Goal: Information Seeking & Learning: Learn about a topic

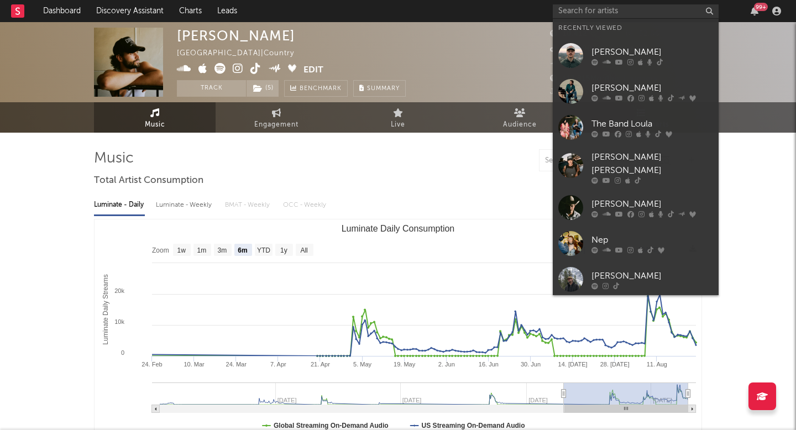
select select "6m"
click at [603, 283] on icon at bounding box center [606, 286] width 6 height 7
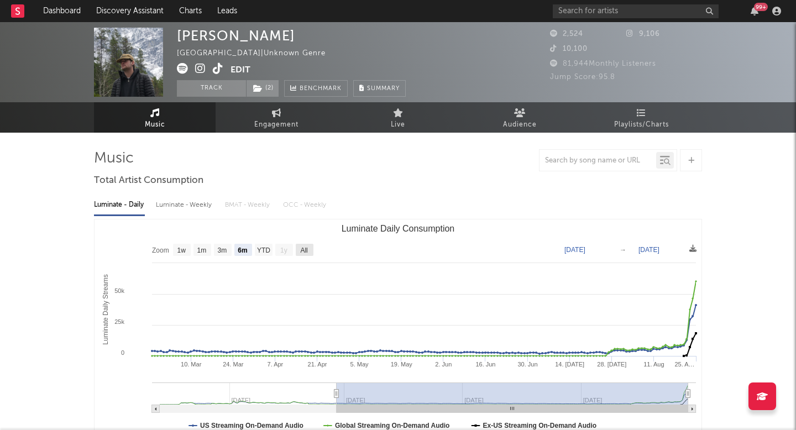
click at [306, 247] on text "All" at bounding box center [303, 251] width 7 height 8
select select "All"
type input "[DATE]"
